Goal: Transaction & Acquisition: Book appointment/travel/reservation

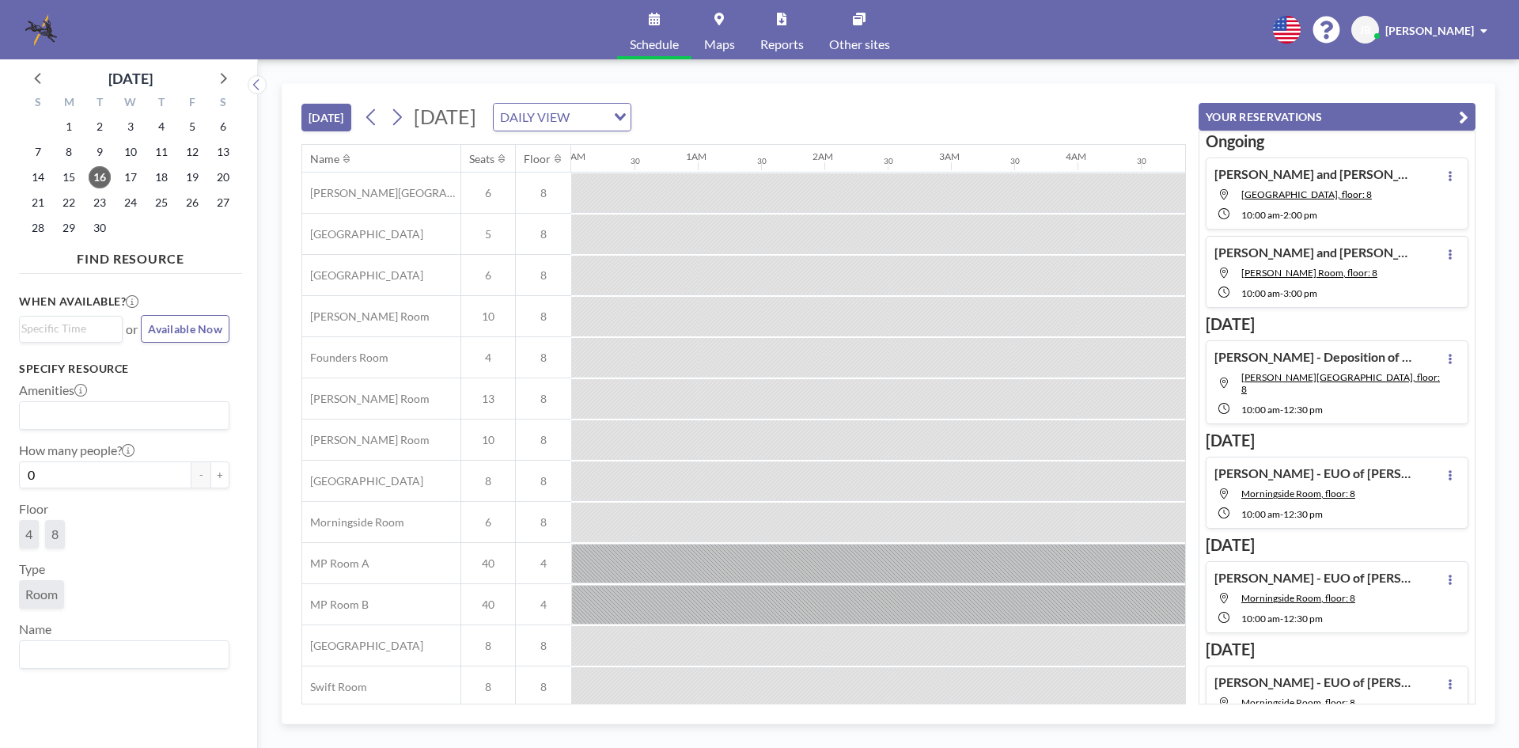
scroll to position [0, 1202]
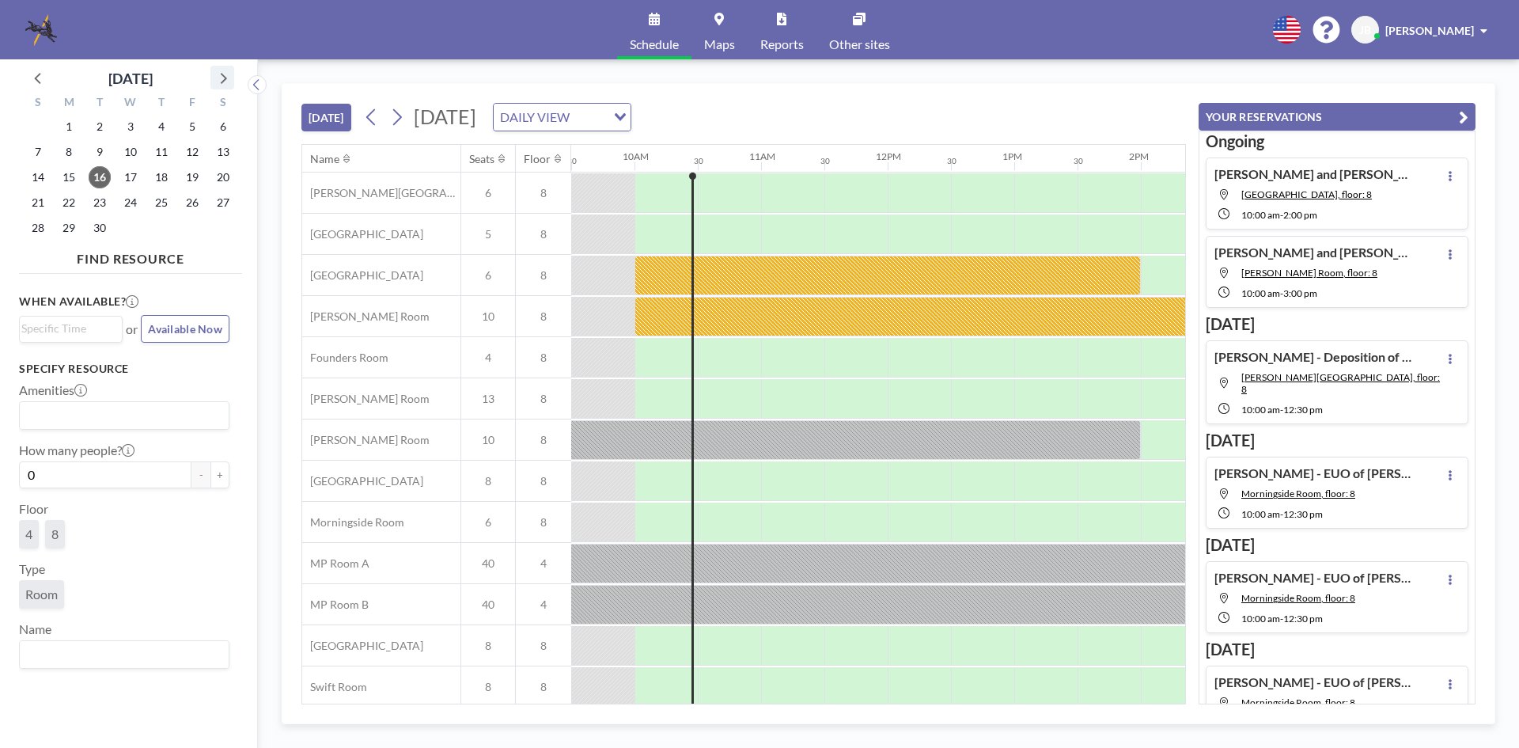
click at [222, 78] on icon at bounding box center [222, 77] width 21 height 21
click at [225, 73] on icon at bounding box center [222, 77] width 21 height 21
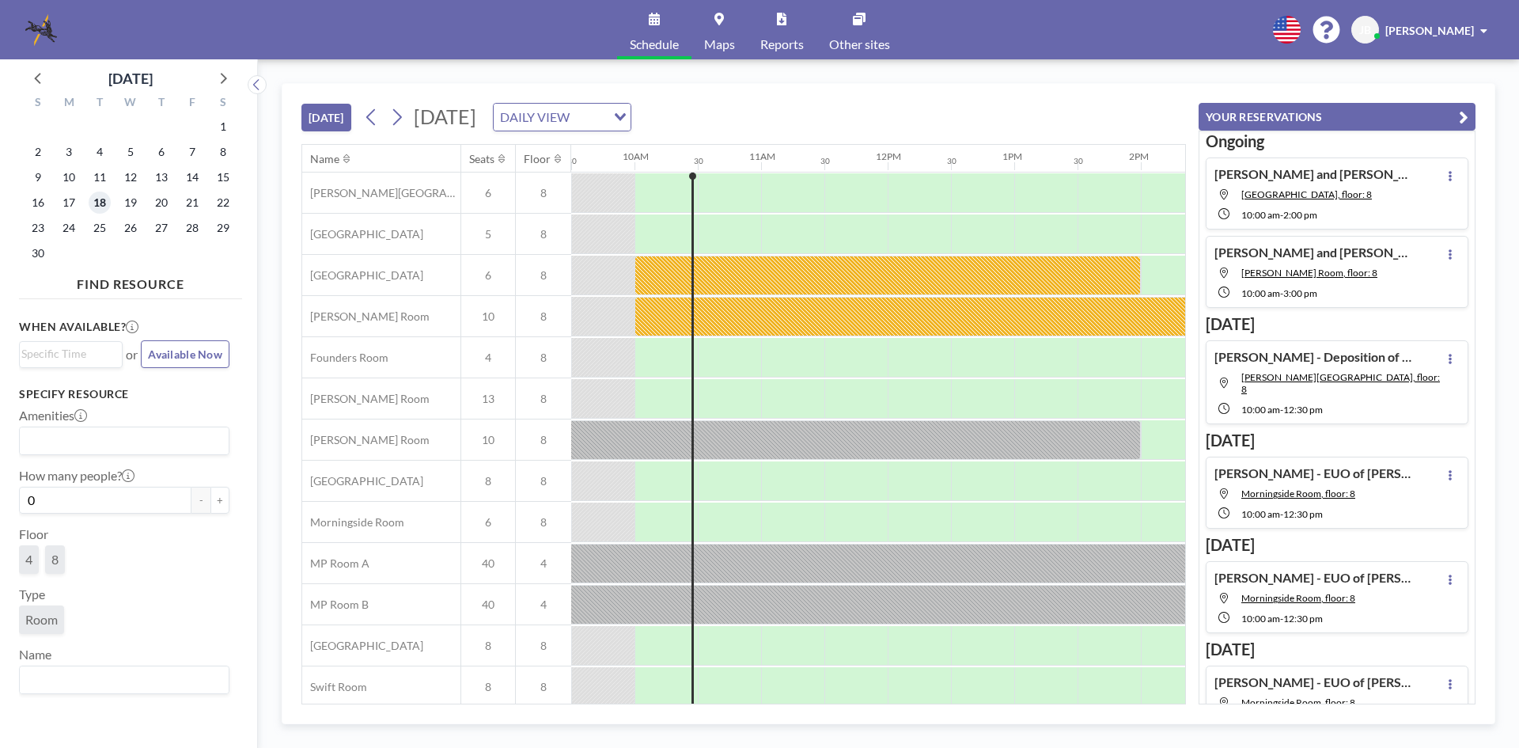
click at [97, 198] on span "18" at bounding box center [100, 202] width 22 height 22
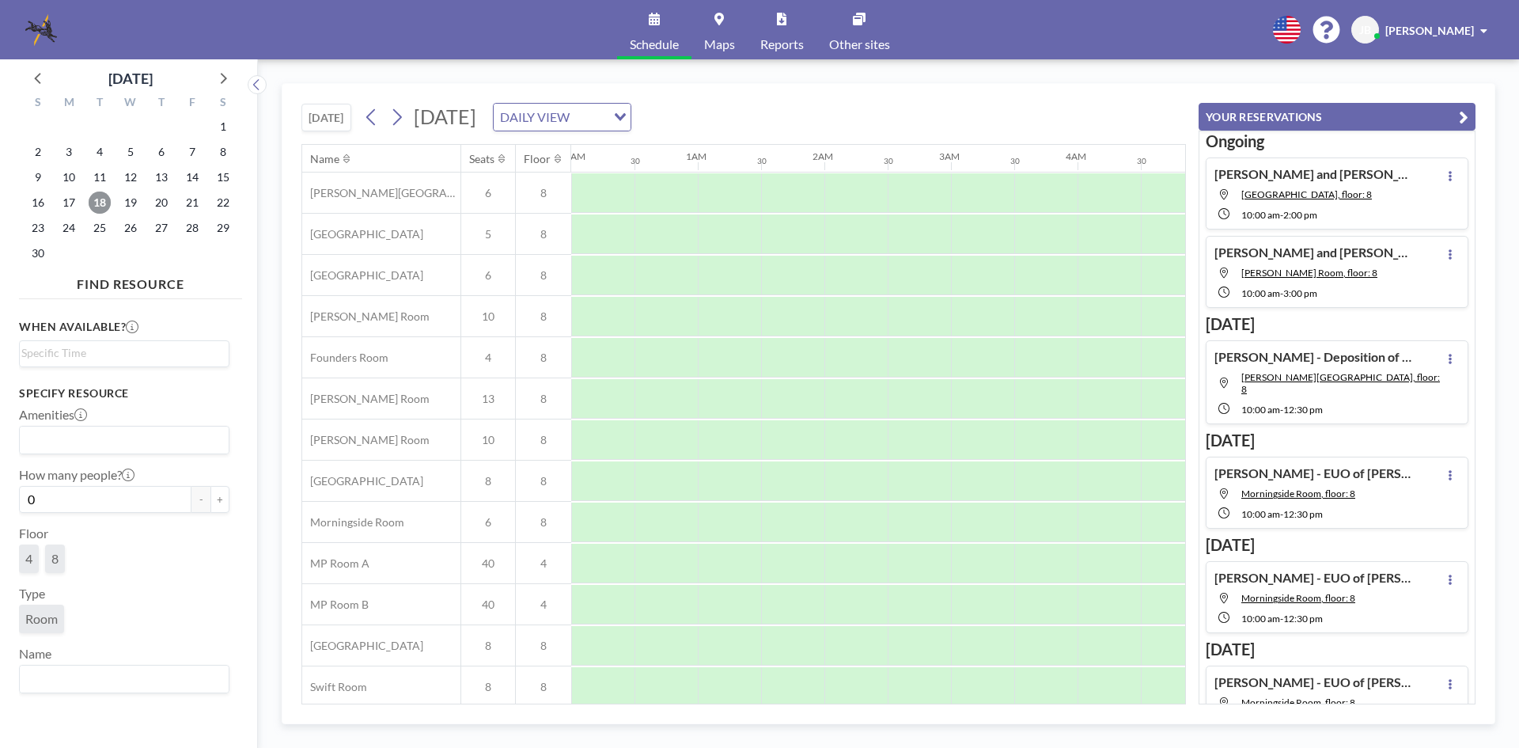
scroll to position [0, 949]
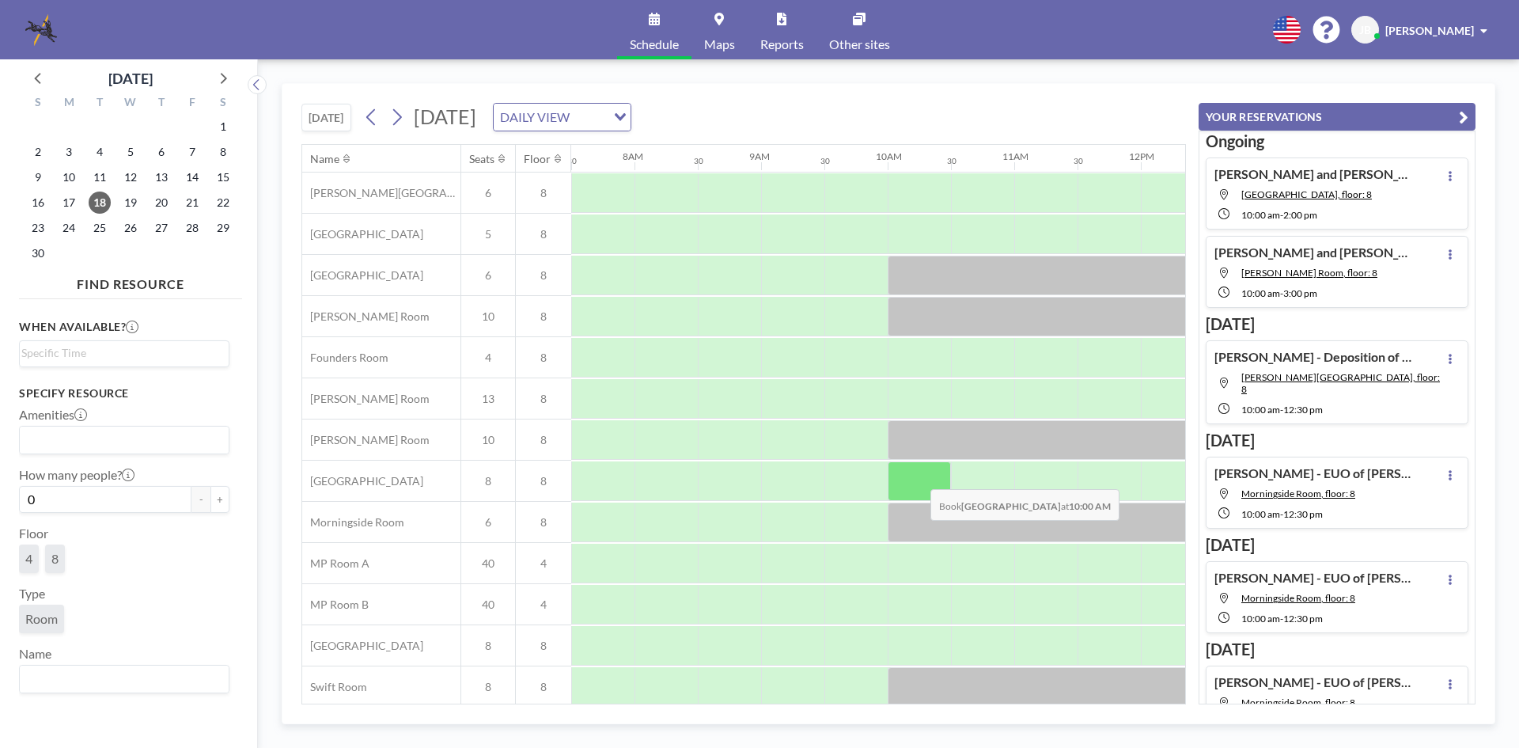
click at [918, 477] on div at bounding box center [919, 481] width 63 height 40
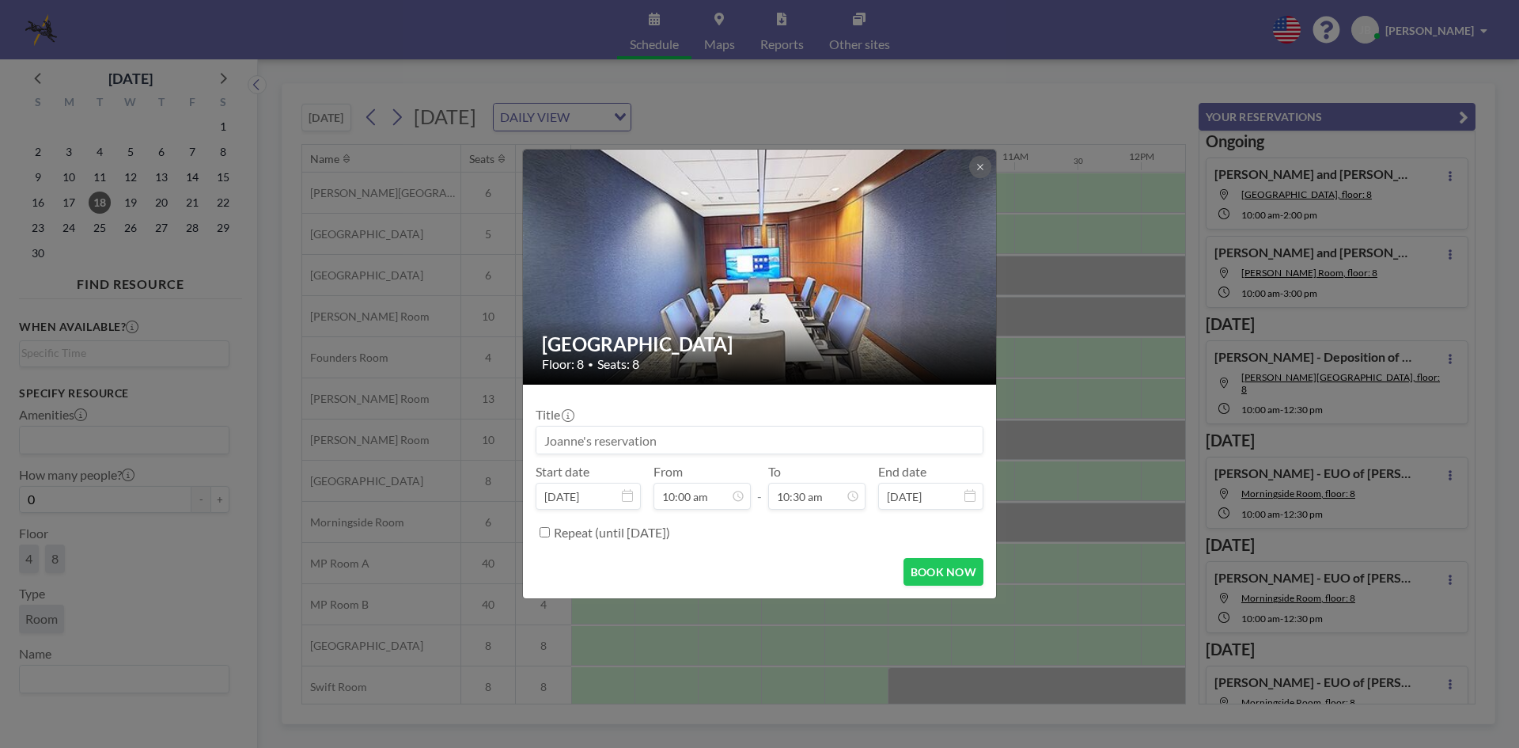
scroll to position [53, 949]
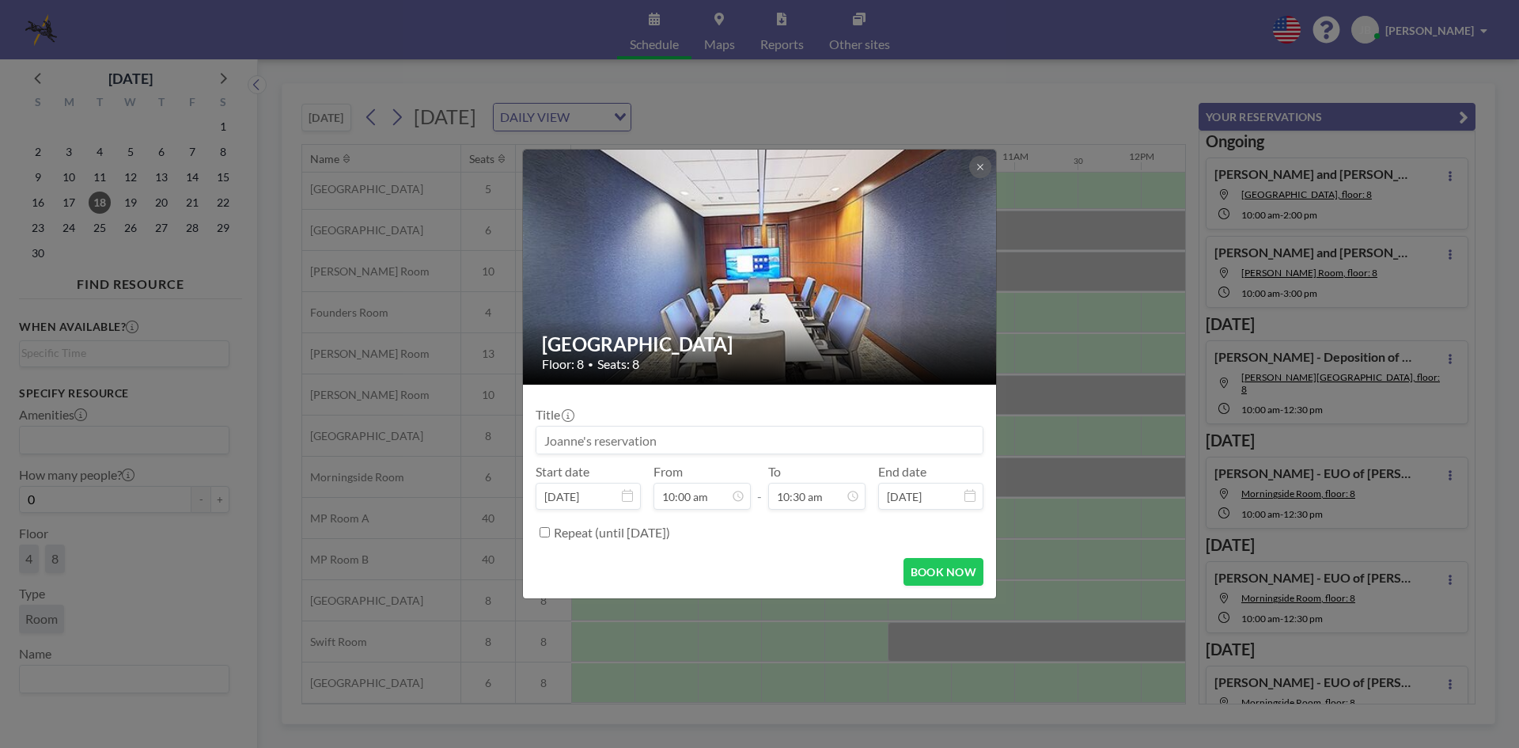
click at [571, 440] on input at bounding box center [759, 439] width 446 height 27
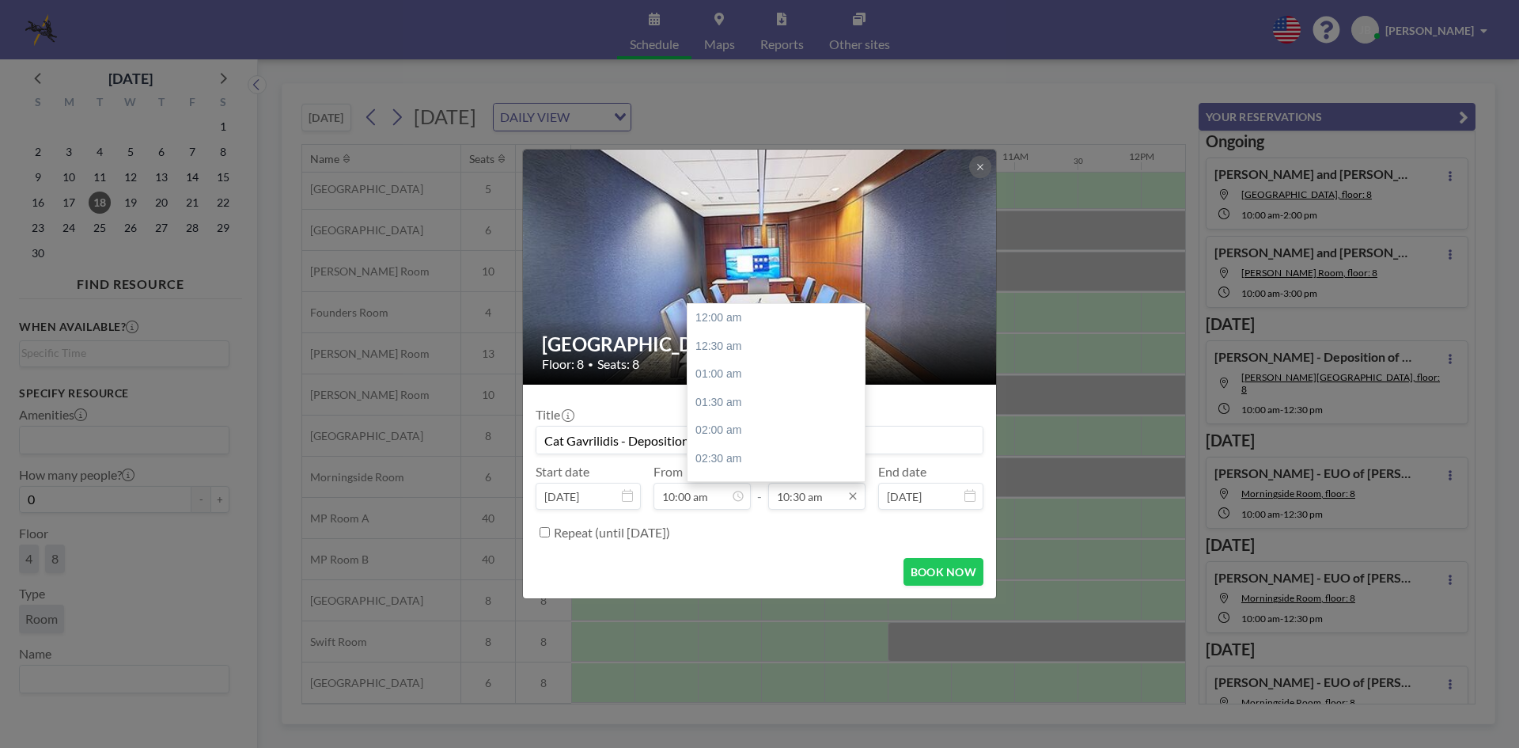
scroll to position [591, 0]
type input "Cat Gavrilidis - Deposition of [PERSON_NAME]"
click at [719, 456] on div "01:00 pm" at bounding box center [779, 459] width 185 height 28
type input "01:00 pm"
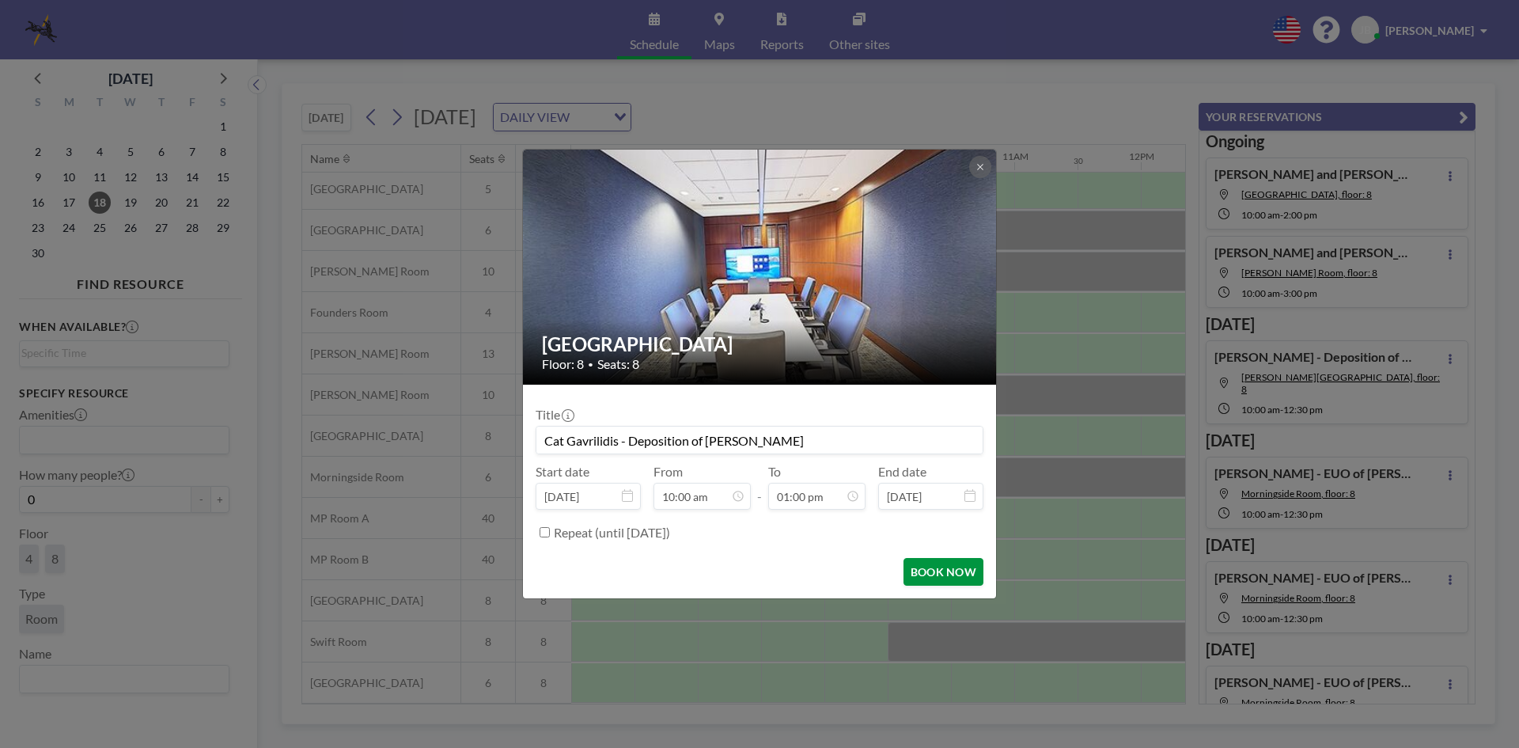
click at [944, 576] on button "BOOK NOW" at bounding box center [943, 572] width 80 height 28
